Goal: Information Seeking & Learning: Learn about a topic

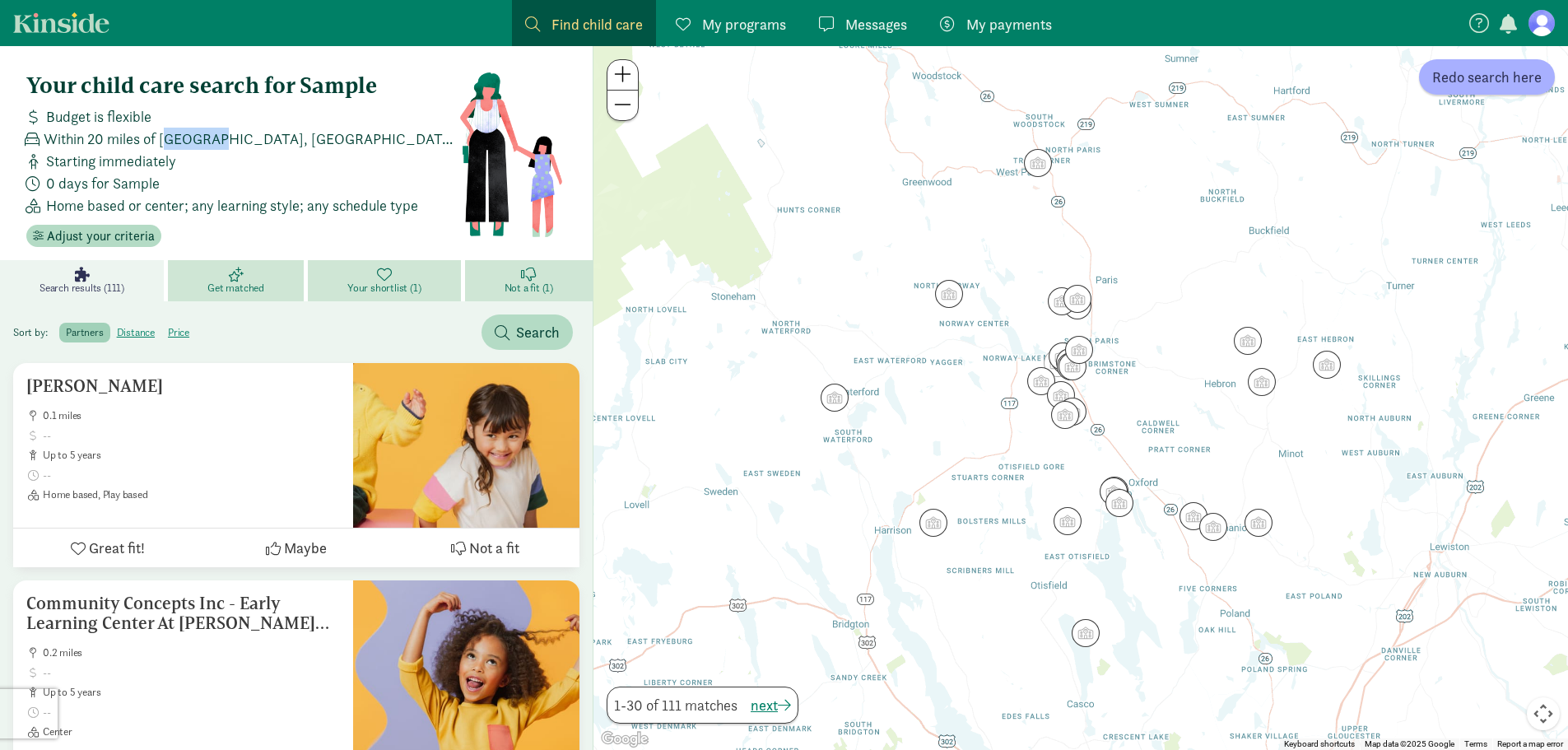
drag, startPoint x: 173, startPoint y: 136, endPoint x: 230, endPoint y: 134, distance: 57.0
click at [229, 133] on span "Within 20 miles of [GEOGRAPHIC_DATA], [GEOGRAPHIC_DATA] 04268" at bounding box center [251, 139] width 415 height 22
click at [238, 139] on span "Within 20 miles of [GEOGRAPHIC_DATA], [GEOGRAPHIC_DATA] 04268" at bounding box center [251, 139] width 415 height 22
drag, startPoint x: 243, startPoint y: 139, endPoint x: 161, endPoint y: 133, distance: 82.2
click at [161, 133] on span "Within 20 miles of [GEOGRAPHIC_DATA], [GEOGRAPHIC_DATA] 04268" at bounding box center [251, 139] width 415 height 22
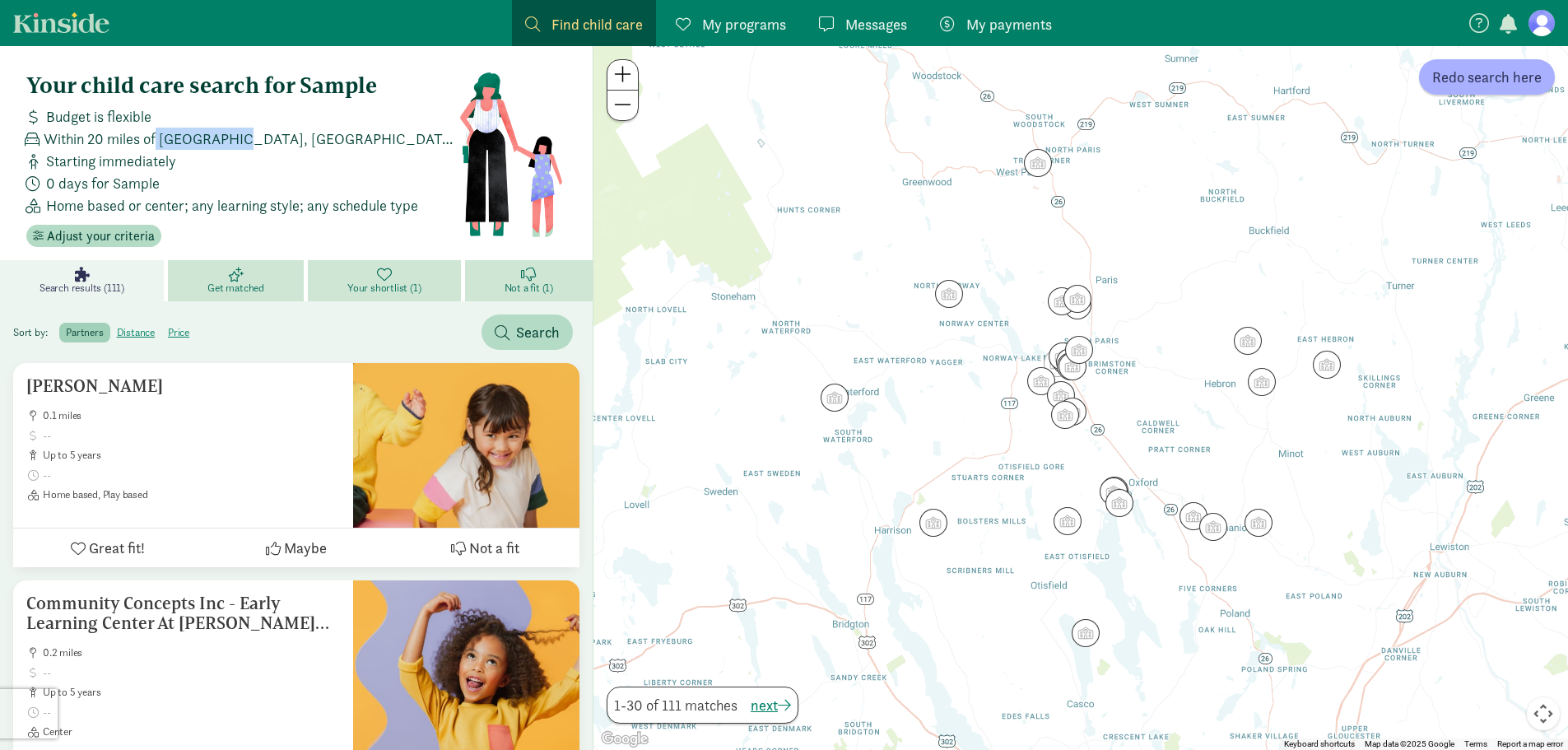
click at [181, 146] on span "Within 20 miles of [GEOGRAPHIC_DATA], [GEOGRAPHIC_DATA] 04268" at bounding box center [251, 139] width 415 height 22
drag, startPoint x: 244, startPoint y: 143, endPoint x: 169, endPoint y: 131, distance: 76.0
click at [169, 131] on span "Within 20 miles of [GEOGRAPHIC_DATA], [GEOGRAPHIC_DATA] 04268" at bounding box center [251, 139] width 415 height 22
click at [178, 141] on span "Within 20 miles of [GEOGRAPHIC_DATA], [GEOGRAPHIC_DATA] 04268" at bounding box center [251, 139] width 415 height 22
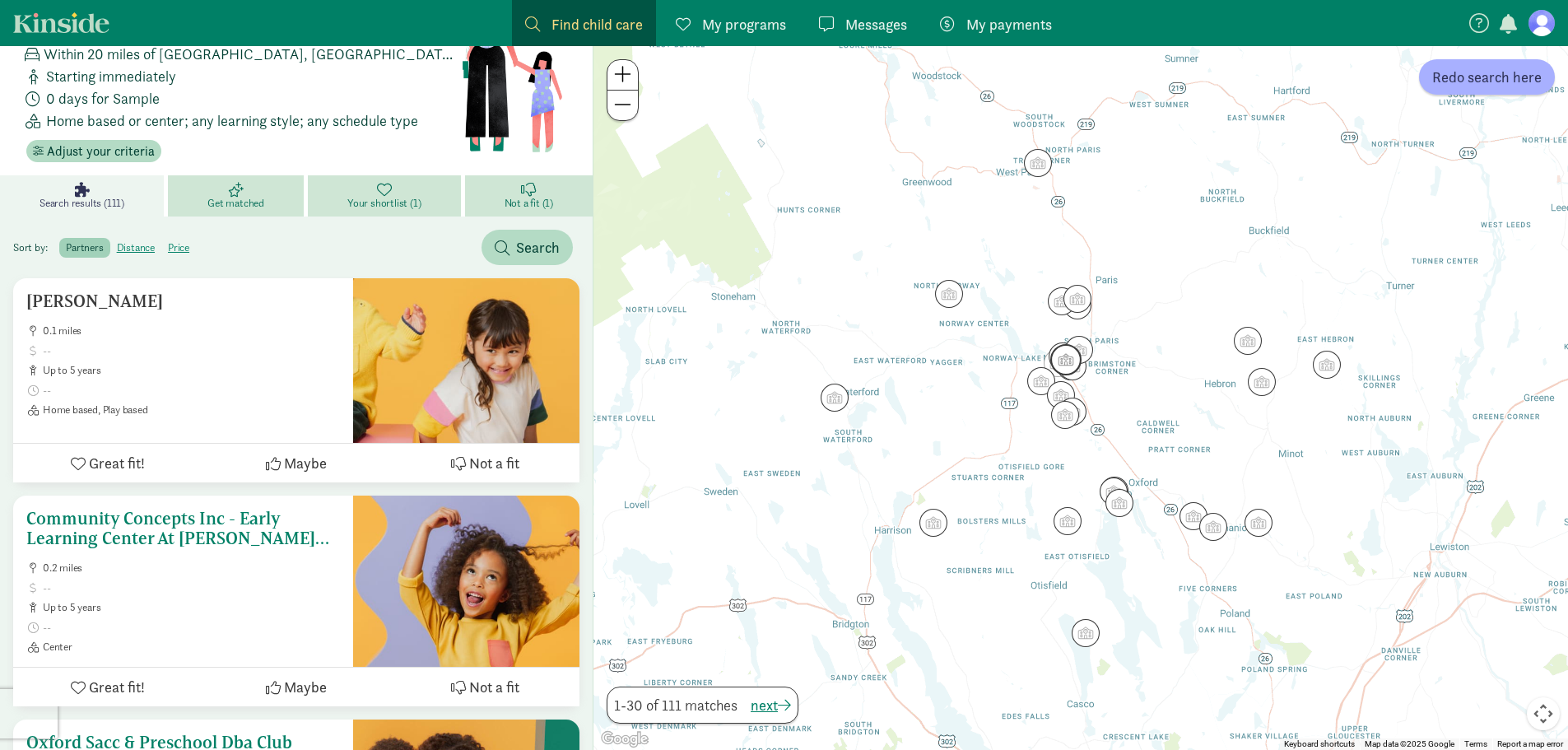
scroll to position [82, 0]
